Goal: Information Seeking & Learning: Understand process/instructions

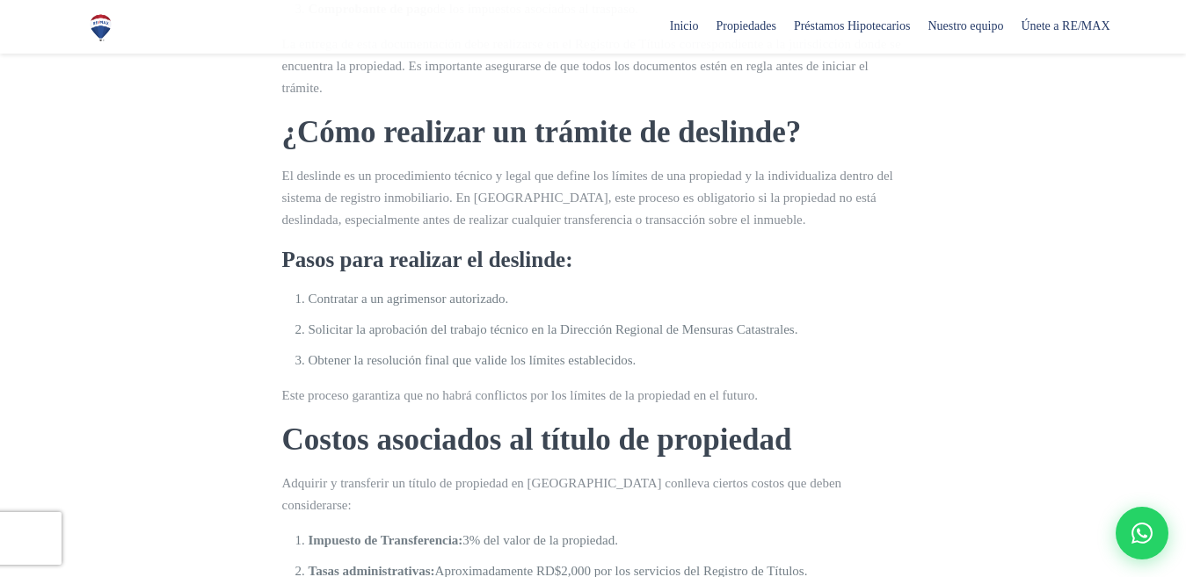
scroll to position [791, 0]
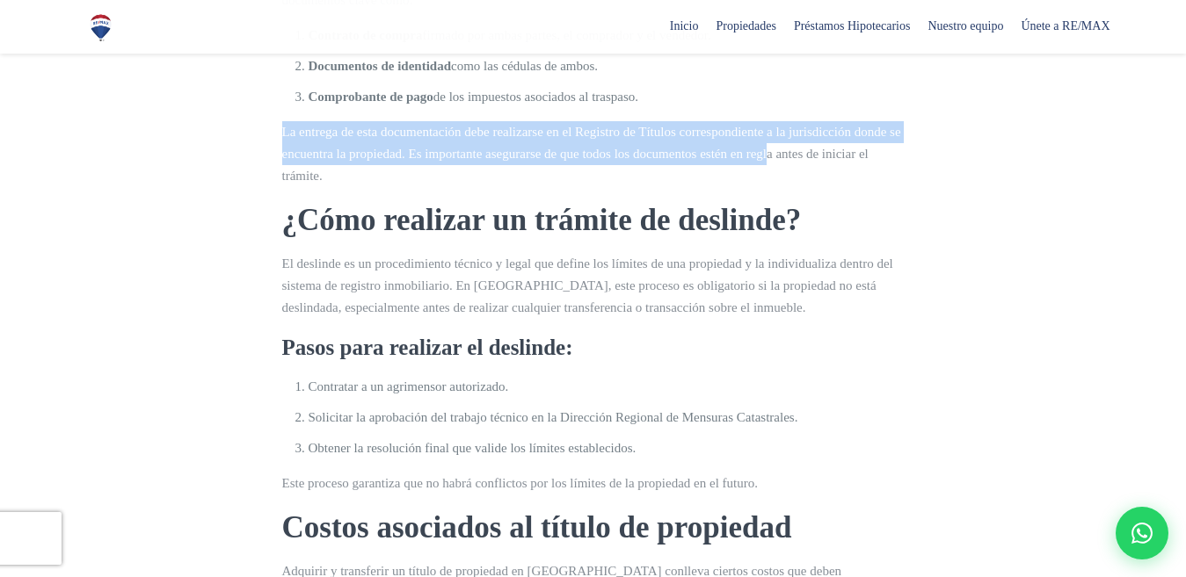
drag, startPoint x: 275, startPoint y: 236, endPoint x: 362, endPoint y: 280, distance: 97.5
click at [362, 280] on div "Adquirir una propiedad puede parecer un proceso complicado, especialmente cuand…" at bounding box center [593, 584] width 643 height 1859
click at [787, 187] on p "La entrega de esta documentación debe realizarse en el Registro de Títulos corr…" at bounding box center [593, 154] width 622 height 66
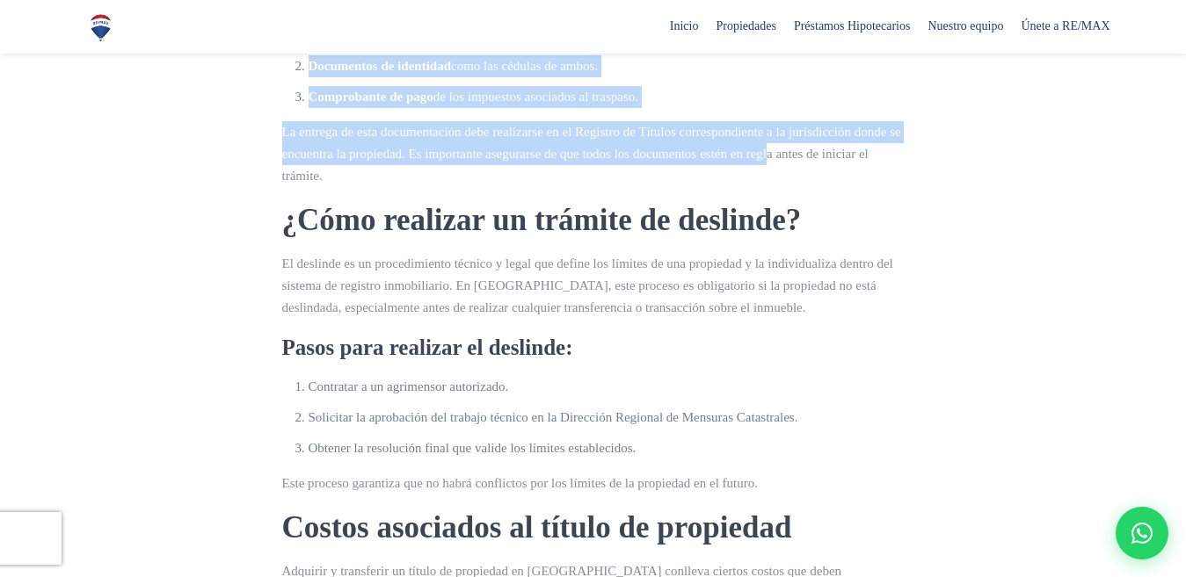
drag, startPoint x: 254, startPoint y: 229, endPoint x: 280, endPoint y: 264, distance: 43.4
click at [329, 283] on section "Adquirir una propiedad puede parecer un proceso complicado, especialmente cuand…" at bounding box center [593, 475] width 1186 height 2077
click at [859, 218] on div "Adquirir una propiedad puede parecer un proceso complicado, especialmente cuand…" at bounding box center [593, 567] width 622 height 1824
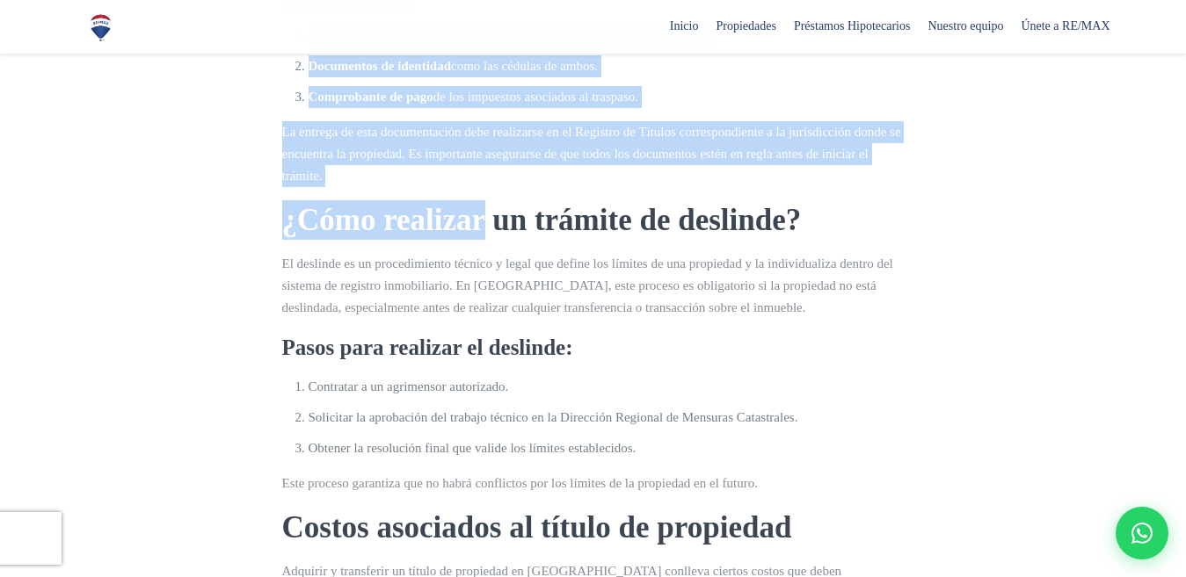
drag, startPoint x: 250, startPoint y: 122, endPoint x: 491, endPoint y: 297, distance: 298.4
click at [491, 297] on section "Adquirir una propiedad puede parecer un proceso complicado, especialmente cuand…" at bounding box center [593, 475] width 1186 height 2077
click at [590, 77] on li "Documentos de identidad como las cédulas de ambos." at bounding box center [607, 66] width 596 height 22
click at [142, 134] on div at bounding box center [593, 475] width 1186 height 2077
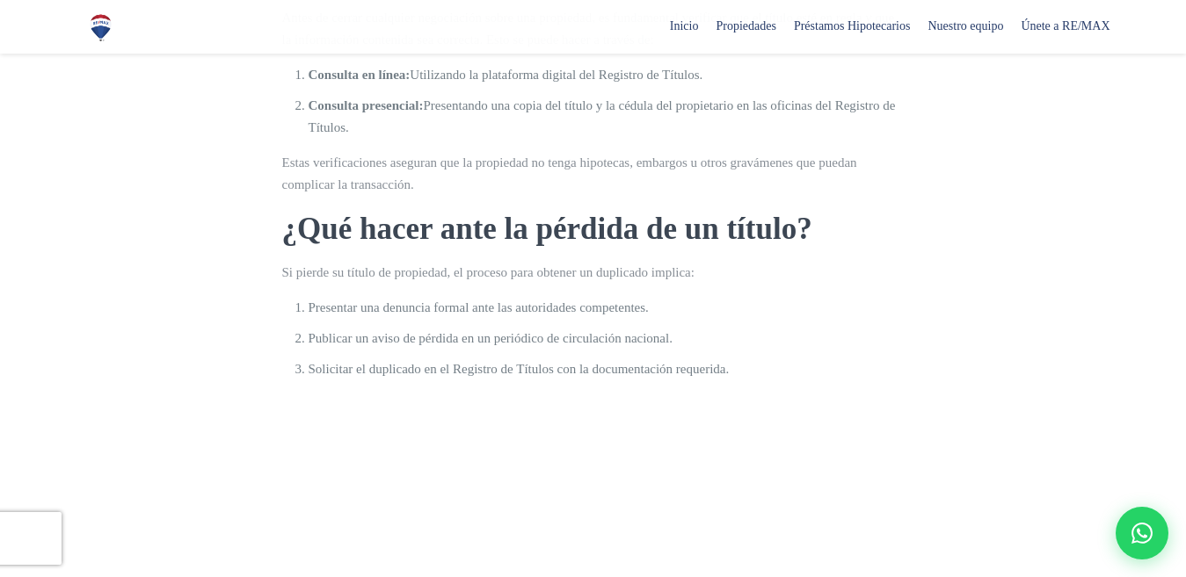
scroll to position [1846, 0]
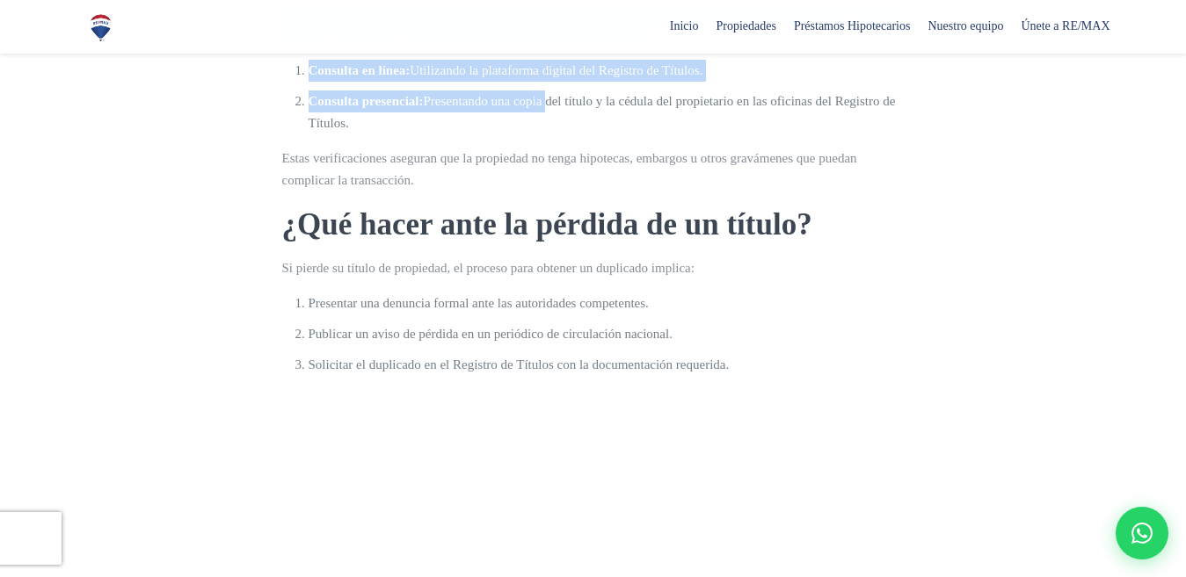
drag, startPoint x: 272, startPoint y: 157, endPoint x: 571, endPoint y: 314, distance: 337.3
copy div "Consejos para verificar un título de propiedad Antes de cerrar cualquier negoci…"
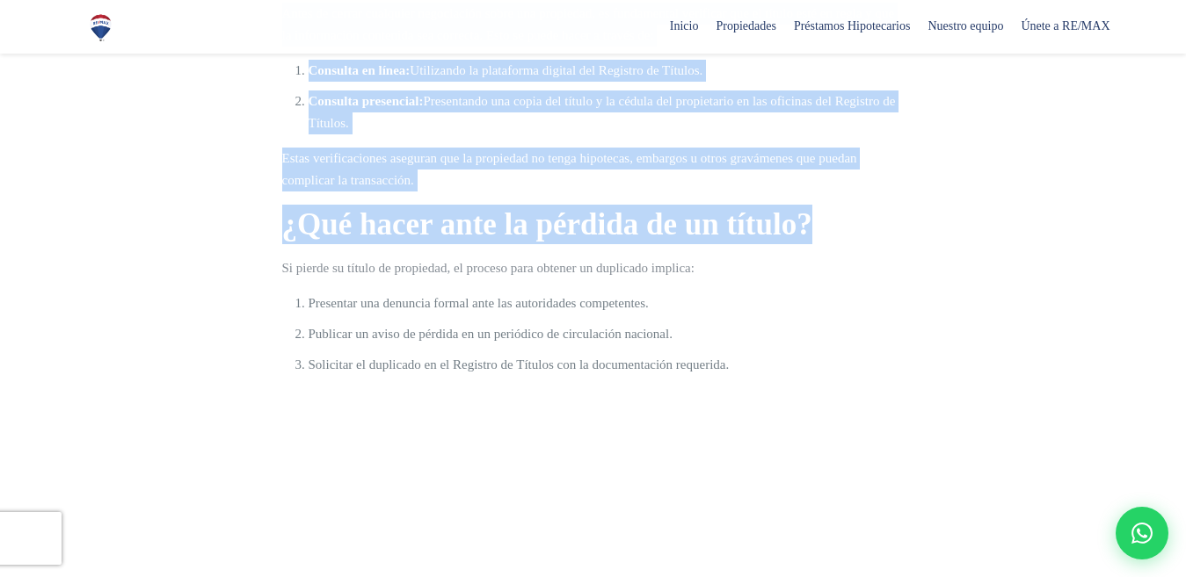
drag, startPoint x: 243, startPoint y: 106, endPoint x: 881, endPoint y: 421, distance: 710.7
copy section "Loremips dol sitametco adipi elitsed do eiusmod temporinci, utlaboreetdol magna…"
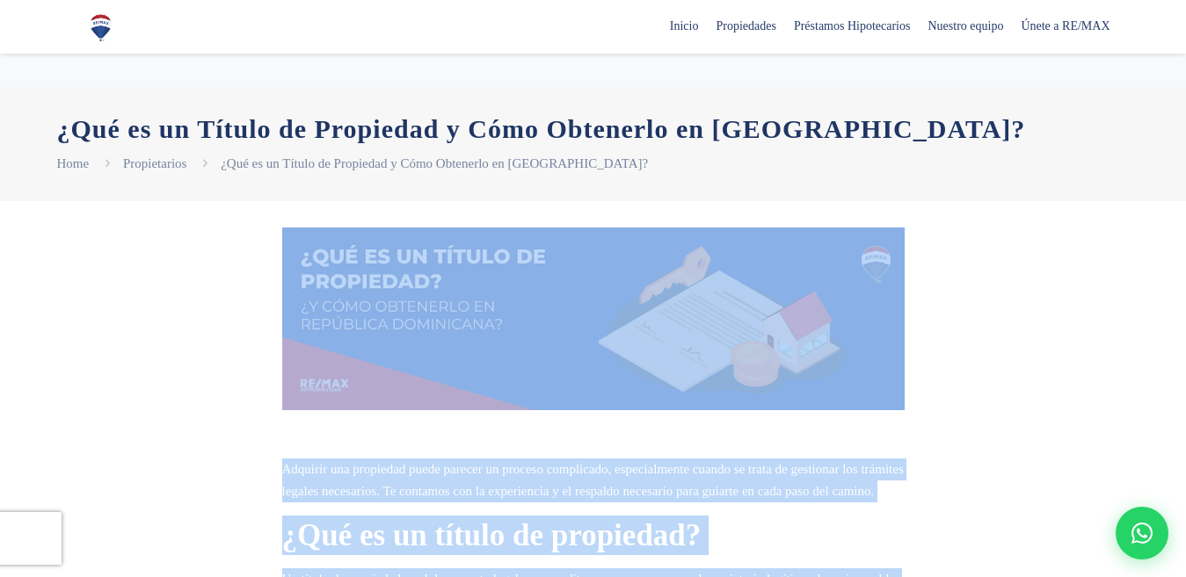
scroll to position [0, 0]
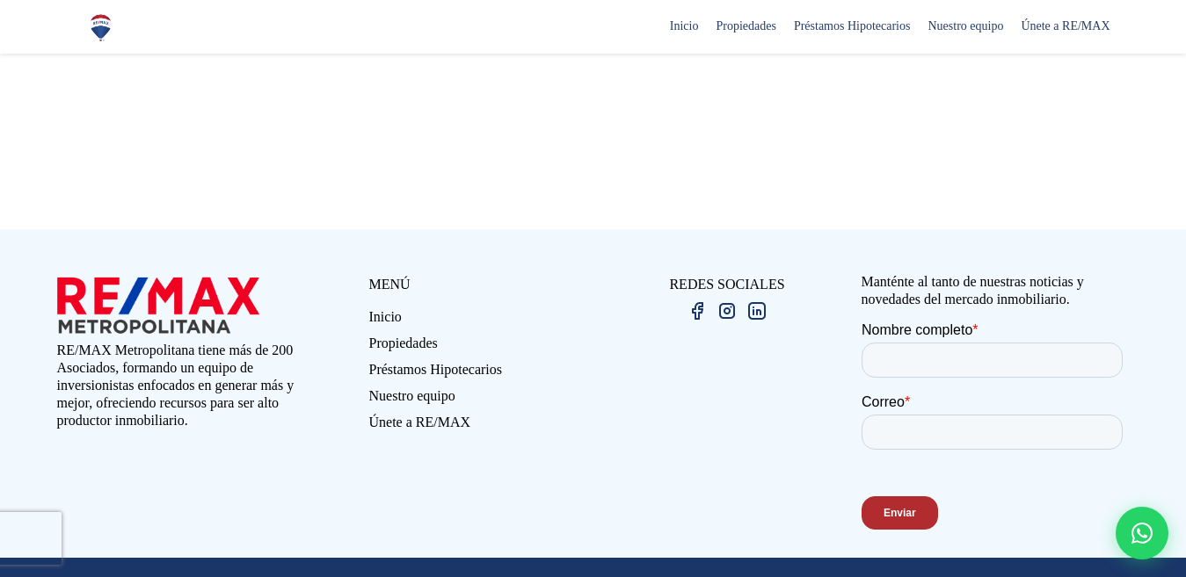
scroll to position [2022, 0]
